Goal: Task Accomplishment & Management: Manage account settings

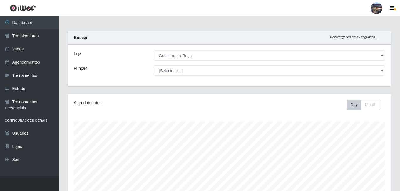
select select "303"
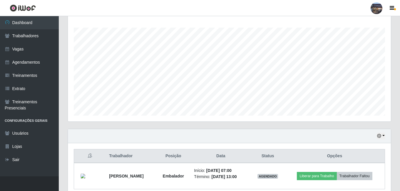
scroll to position [122, 323]
drag, startPoint x: 400, startPoint y: 58, endPoint x: 401, endPoint y: 71, distance: 13.0
click at [400, 72] on html "Perfil Alterar Senha Sair Dashboard Trabalhadores Vagas Agendamentos Treinament…" at bounding box center [200, 62] width 400 height 312
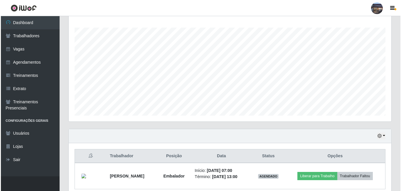
scroll to position [120, 0]
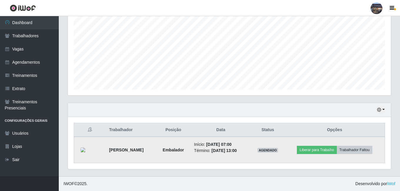
drag, startPoint x: 86, startPoint y: 154, endPoint x: 89, endPoint y: 147, distance: 7.2
click at [86, 154] on div at bounding box center [90, 150] width 19 height 19
click at [89, 147] on div at bounding box center [90, 150] width 19 height 19
click at [93, 150] on img at bounding box center [90, 150] width 19 height 5
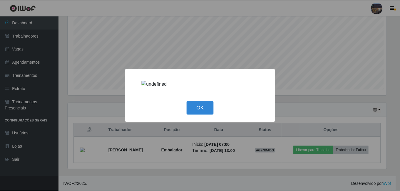
scroll to position [122, 320]
click at [213, 109] on button "OK" at bounding box center [200, 108] width 27 height 14
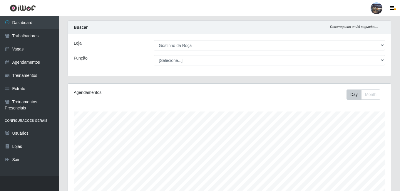
scroll to position [0, 0]
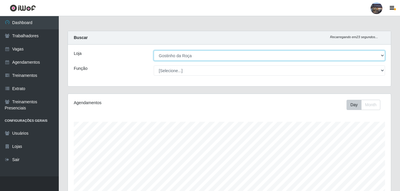
click at [269, 56] on select "[Selecione...] Gostinho da Roça" at bounding box center [269, 56] width 231 height 10
click at [154, 51] on select "[Selecione...] Gostinho da Roça" at bounding box center [269, 56] width 231 height 10
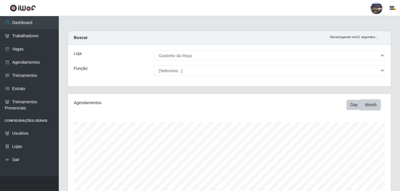
click at [371, 105] on button "Month" at bounding box center [370, 105] width 19 height 10
drag, startPoint x: 399, startPoint y: 56, endPoint x: 401, endPoint y: 92, distance: 36.2
click at [400, 92] on html "Perfil Alterar Senha Sair Dashboard Trabalhadores Vagas Agendamentos Treinament…" at bounding box center [200, 156] width 400 height 312
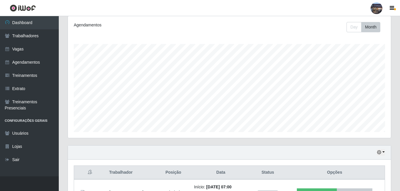
scroll to position [67, 0]
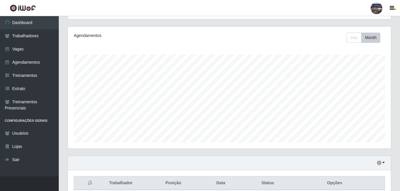
click at [353, 32] on div "Agendamentos Day Month 01/10 Agendamentos 6" at bounding box center [229, 88] width 323 height 122
click at [356, 39] on button "Day" at bounding box center [354, 38] width 15 height 10
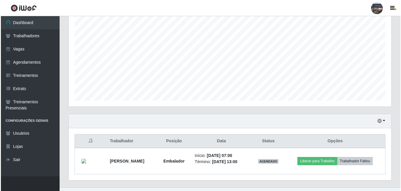
scroll to position [120, 0]
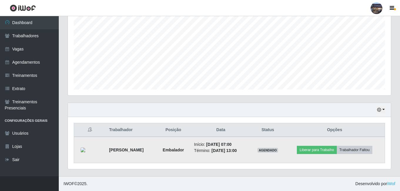
click at [321, 145] on td "Liberar para Trabalho Trabalhador Faltou" at bounding box center [334, 150] width 100 height 26
click at [323, 149] on button "Liberar para Trabalho" at bounding box center [317, 150] width 40 height 8
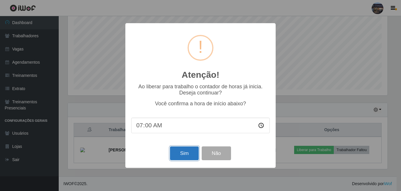
click at [179, 157] on button "Sim" at bounding box center [184, 154] width 29 height 14
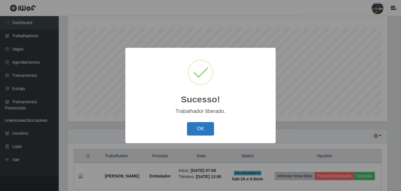
click at [200, 128] on button "OK" at bounding box center [200, 129] width 27 height 14
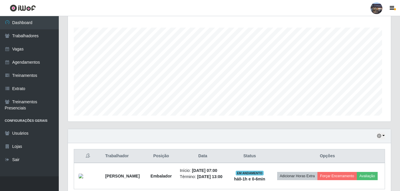
scroll to position [122, 323]
